Goal: Transaction & Acquisition: Book appointment/travel/reservation

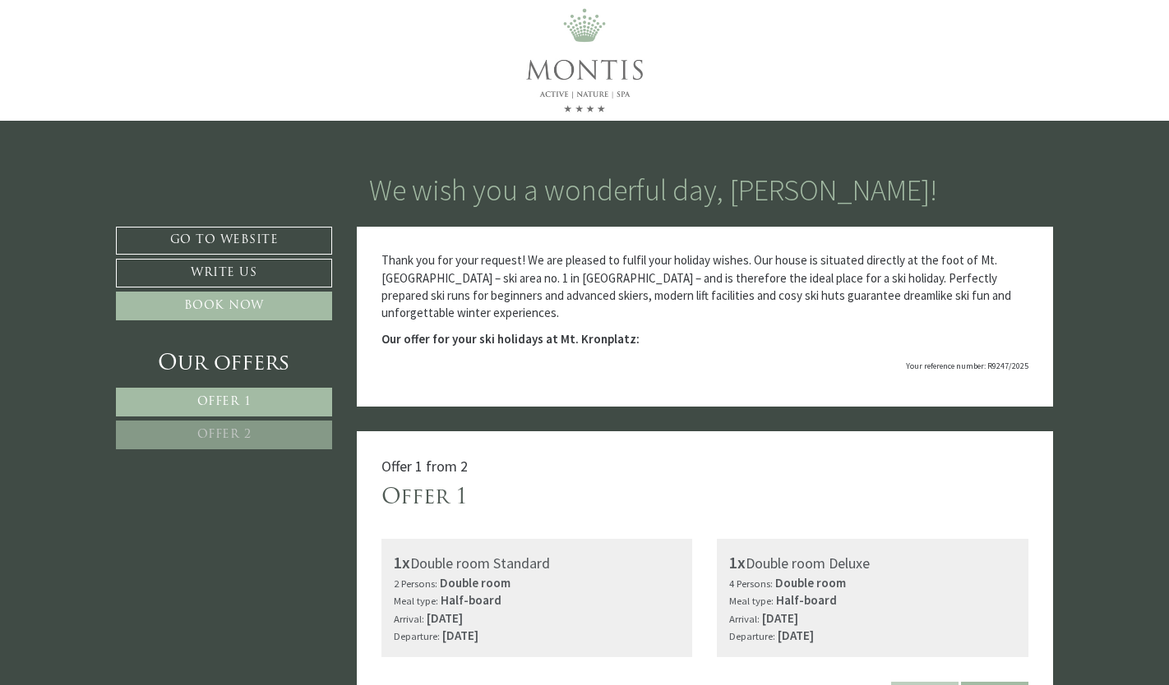
click at [895, 140] on div "We wish you a wonderful day, [PERSON_NAME]! Thank you for your request! We are …" at bounding box center [584, 174] width 1169 height 107
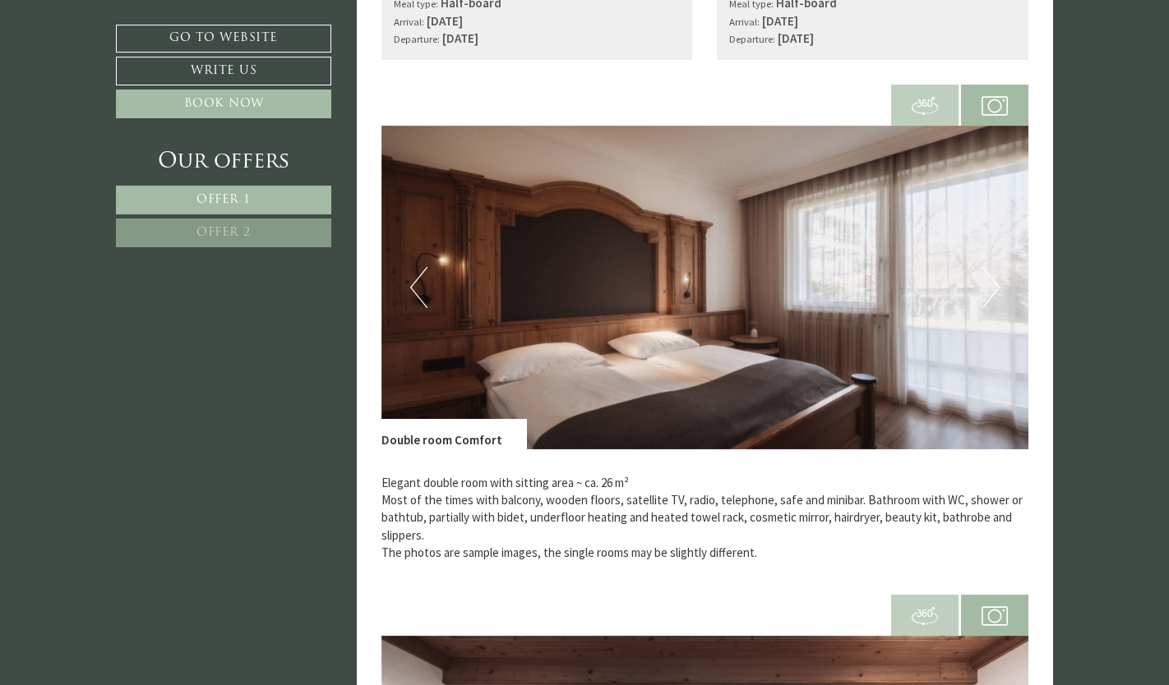
scroll to position [2350, 0]
click at [992, 282] on button "Next" at bounding box center [990, 288] width 17 height 41
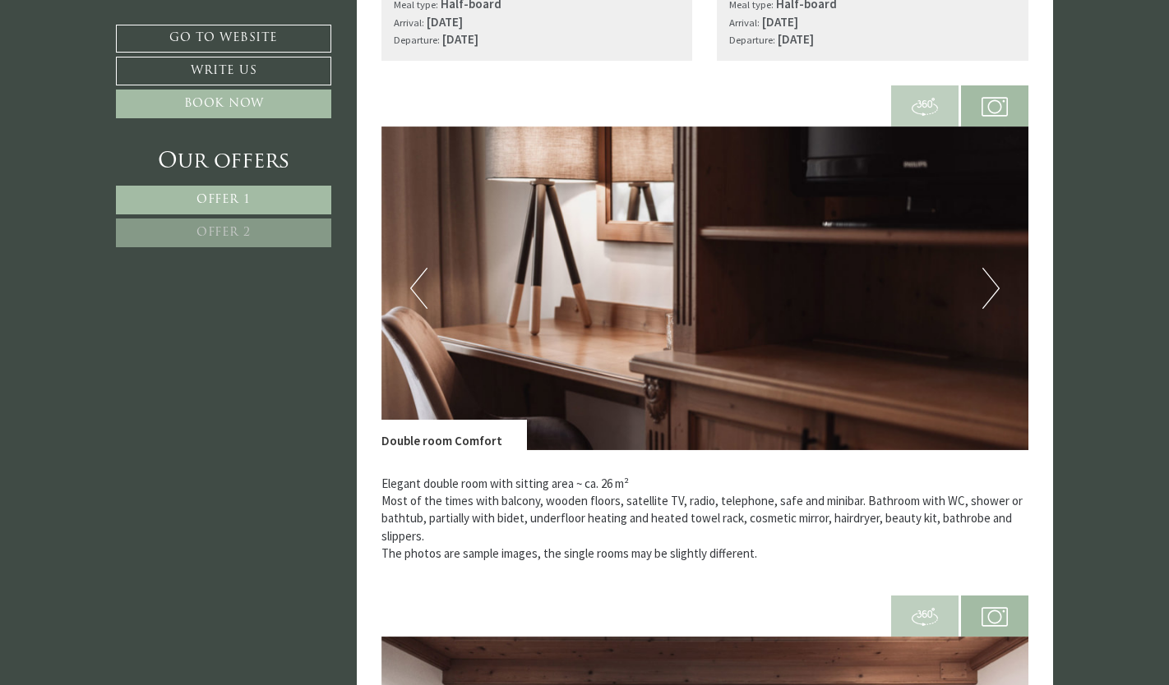
click at [992, 282] on button "Next" at bounding box center [990, 288] width 17 height 41
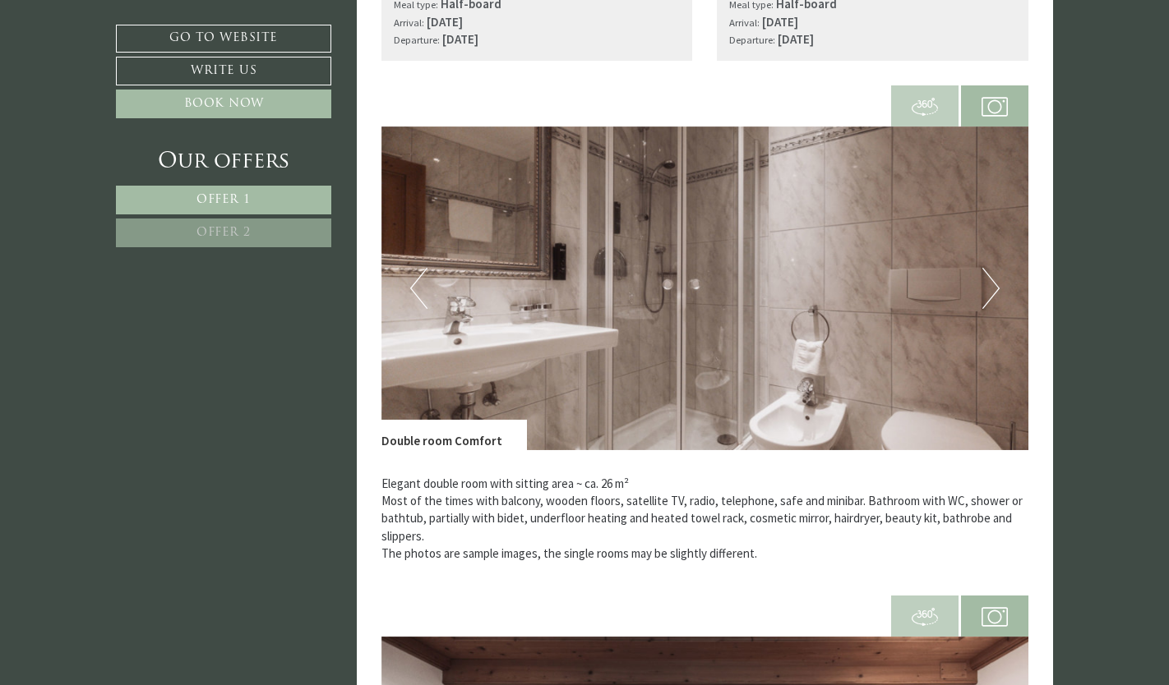
click at [992, 282] on button "Next" at bounding box center [990, 288] width 17 height 41
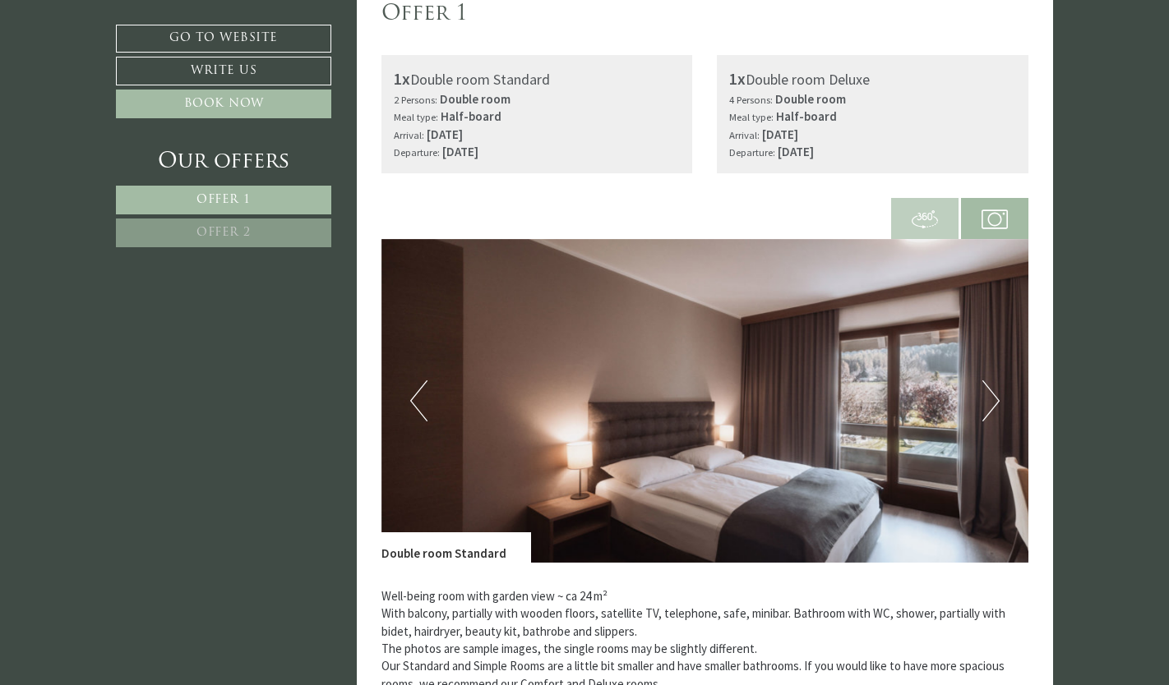
scroll to position [483, 0]
click at [997, 415] on button "Next" at bounding box center [990, 401] width 17 height 41
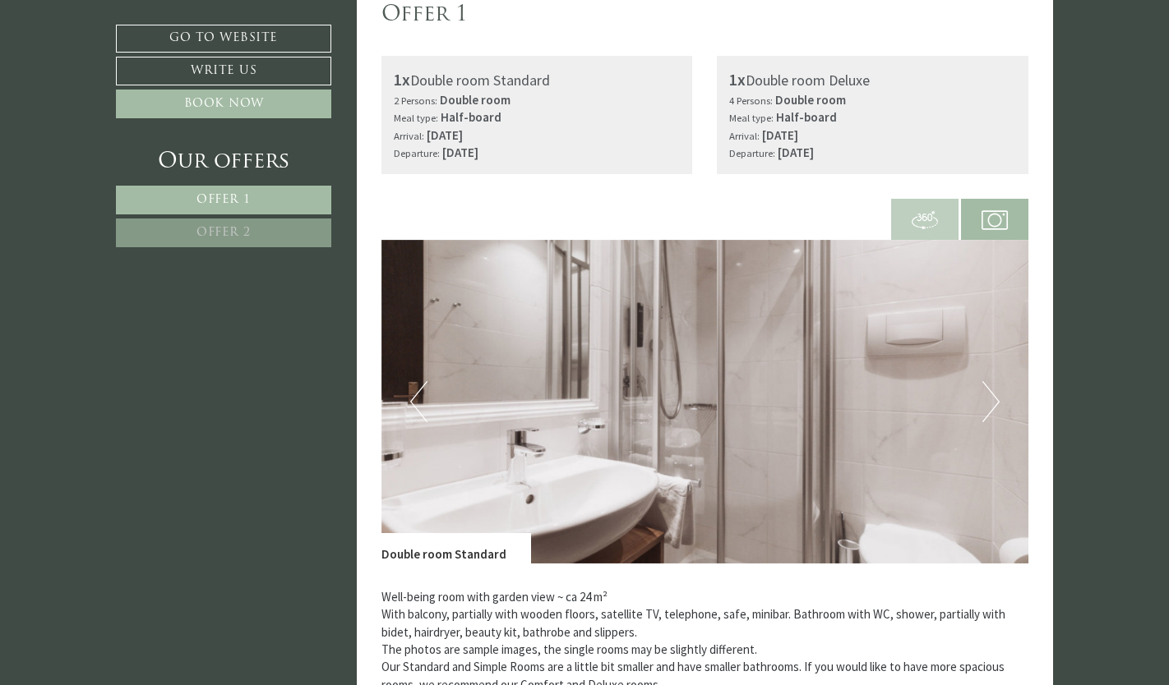
click at [997, 414] on button "Next" at bounding box center [990, 401] width 17 height 41
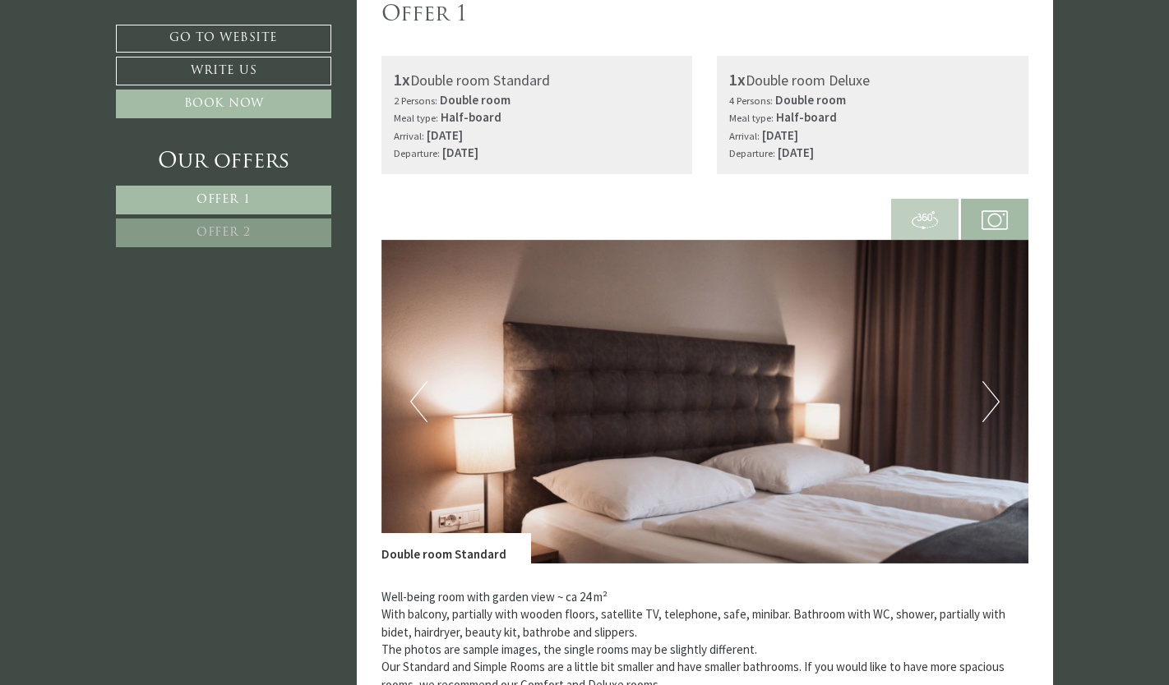
click at [997, 414] on button "Next" at bounding box center [990, 401] width 17 height 41
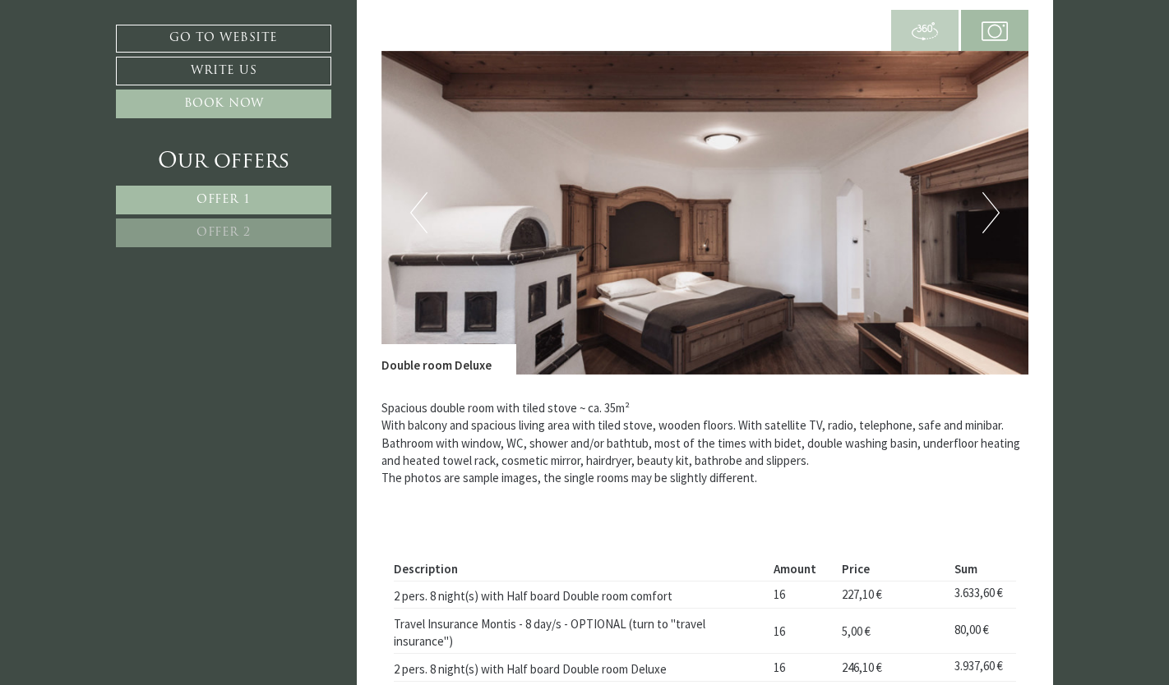
scroll to position [2937, 0]
click at [990, 210] on button "Next" at bounding box center [990, 212] width 17 height 41
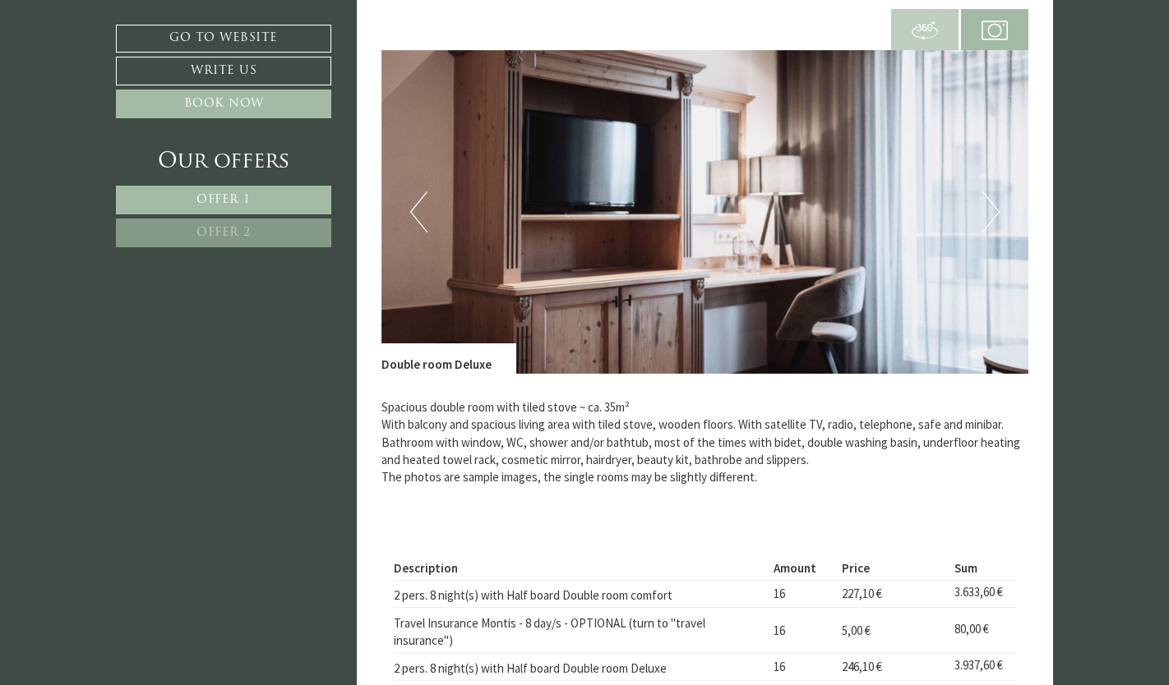
click at [990, 210] on button "Next" at bounding box center [990, 212] width 17 height 41
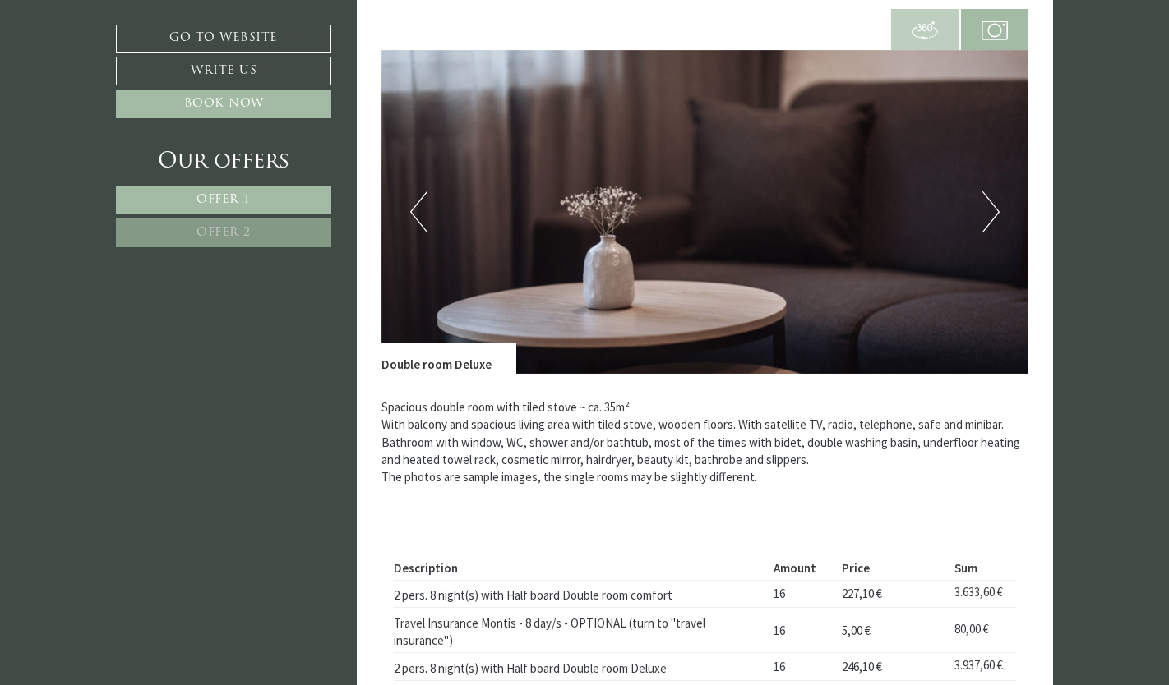
click at [990, 210] on button "Next" at bounding box center [990, 212] width 17 height 41
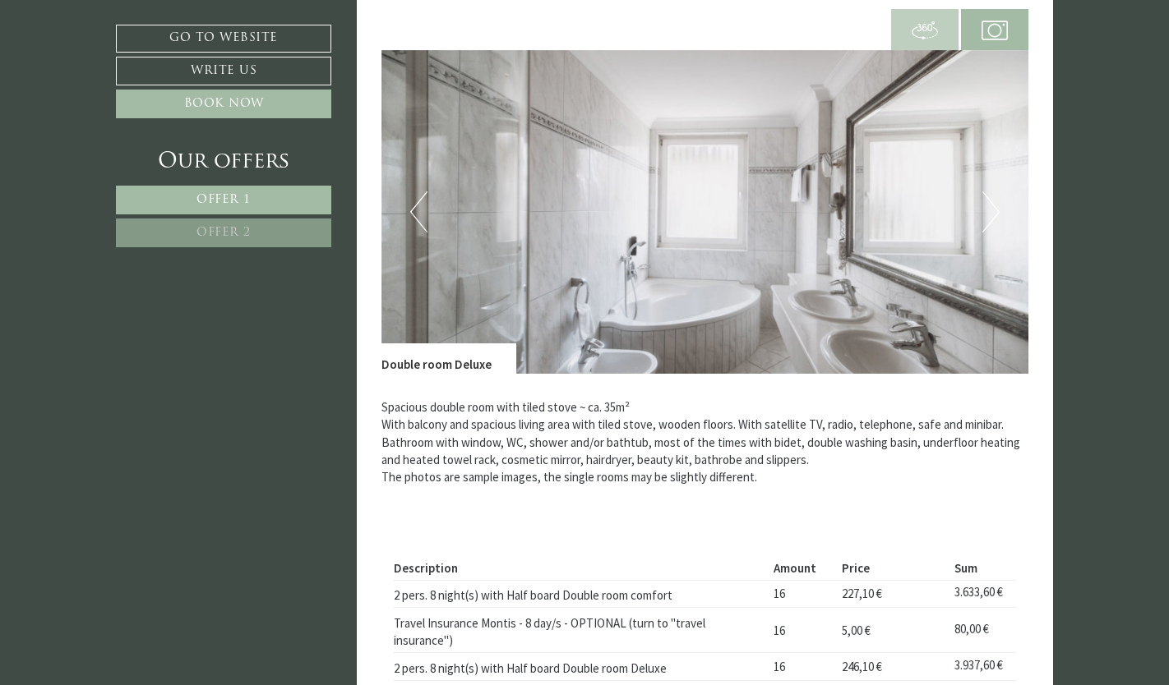
click at [990, 210] on button "Next" at bounding box center [990, 212] width 17 height 41
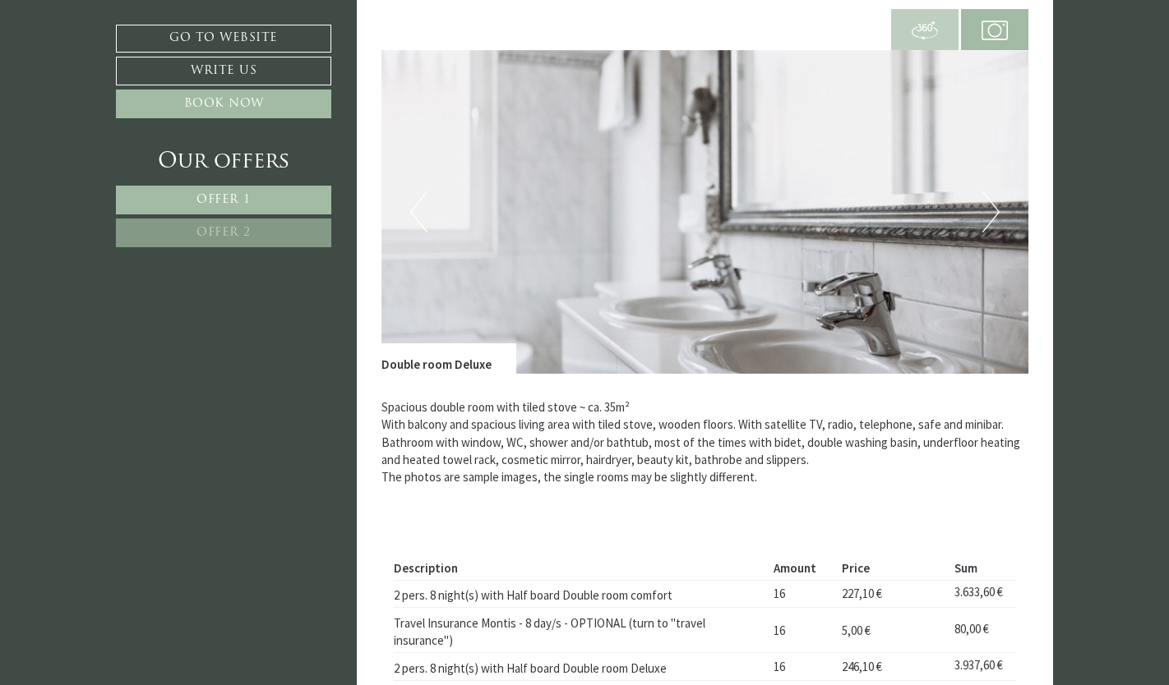
click at [990, 210] on button "Next" at bounding box center [990, 212] width 17 height 41
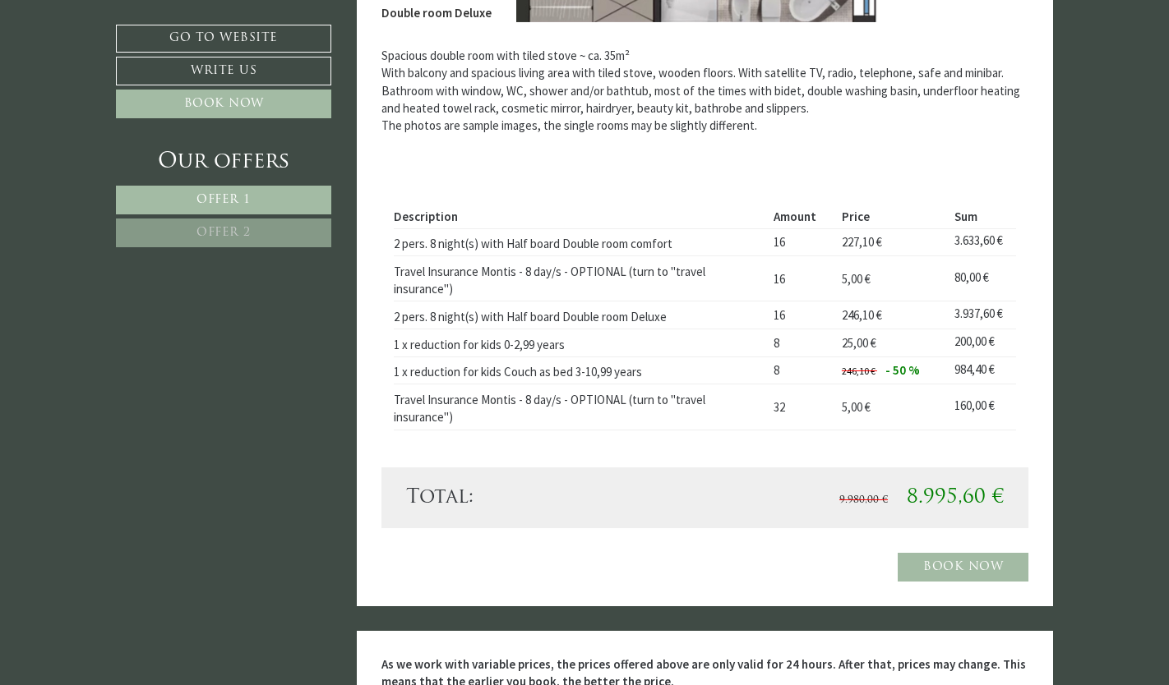
scroll to position [3289, 0]
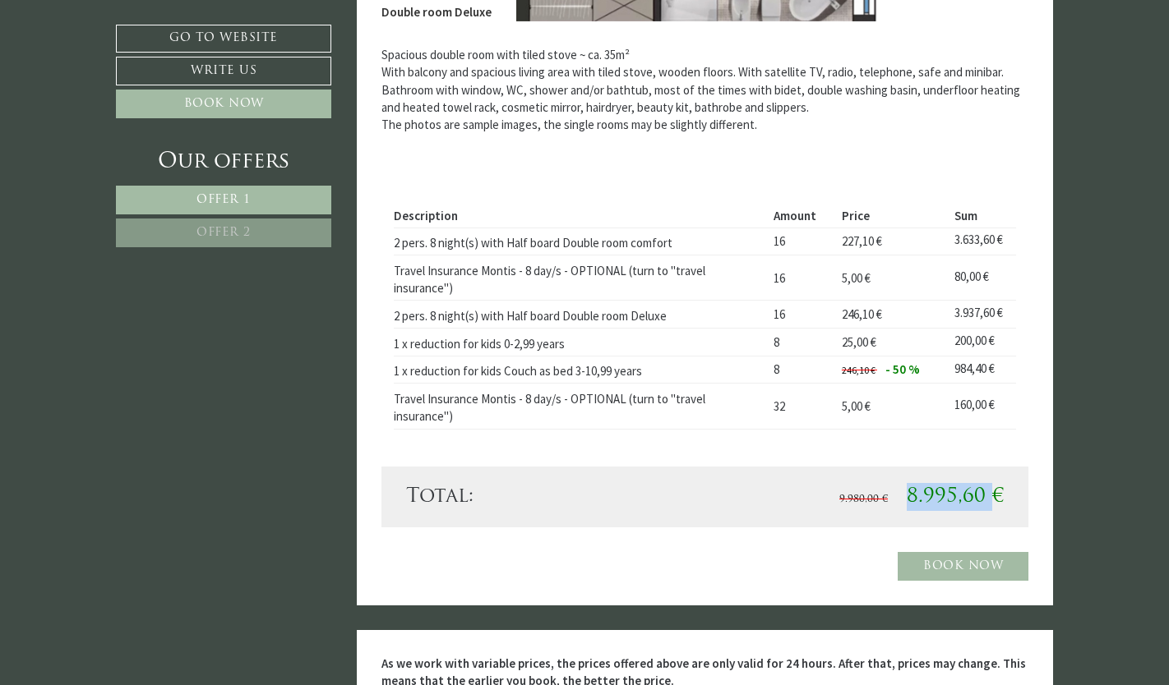
drag, startPoint x: 913, startPoint y: 492, endPoint x: 995, endPoint y: 486, distance: 82.5
click at [995, 486] on span "9.980,00 € 8.995,60 €" at bounding box center [921, 497] width 164 height 28
